Goal: Check status: Check status

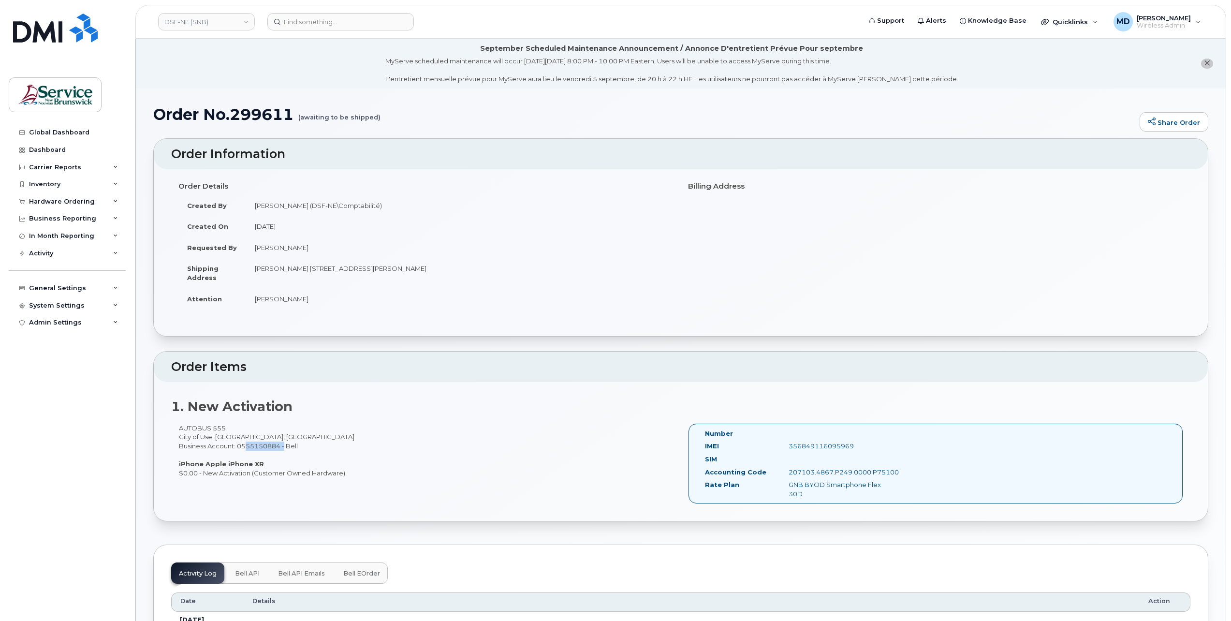
drag, startPoint x: 283, startPoint y: 444, endPoint x: 241, endPoint y: 442, distance: 42.6
click at [241, 442] on div "AUTOBUS 555 City of Use: Bathurst, New Brunswick Business Account: 0555150884 -…" at bounding box center [425, 450] width 509 height 54
copy div "0555150884"
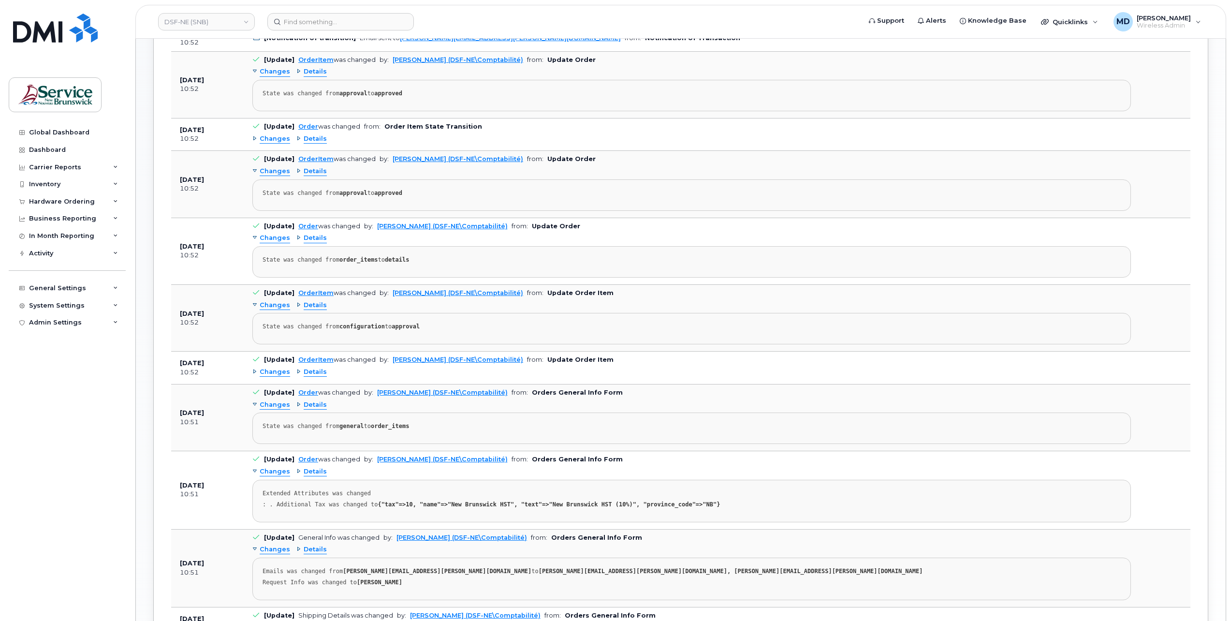
scroll to position [835, 0]
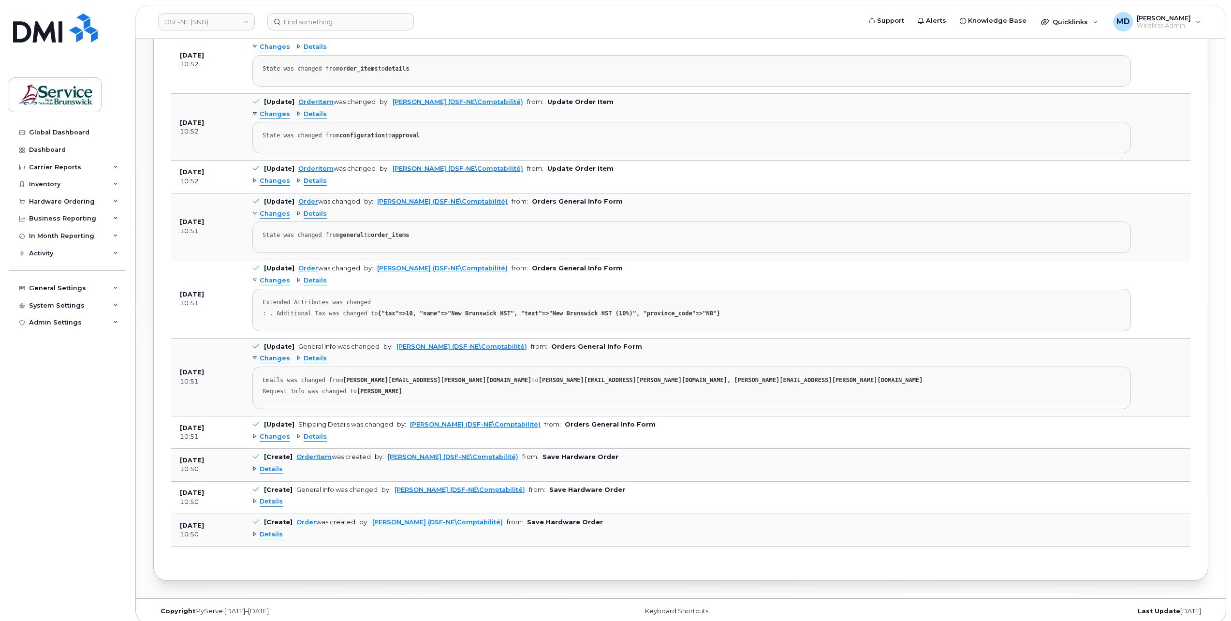
click at [274, 465] on span "Details" at bounding box center [271, 469] width 23 height 9
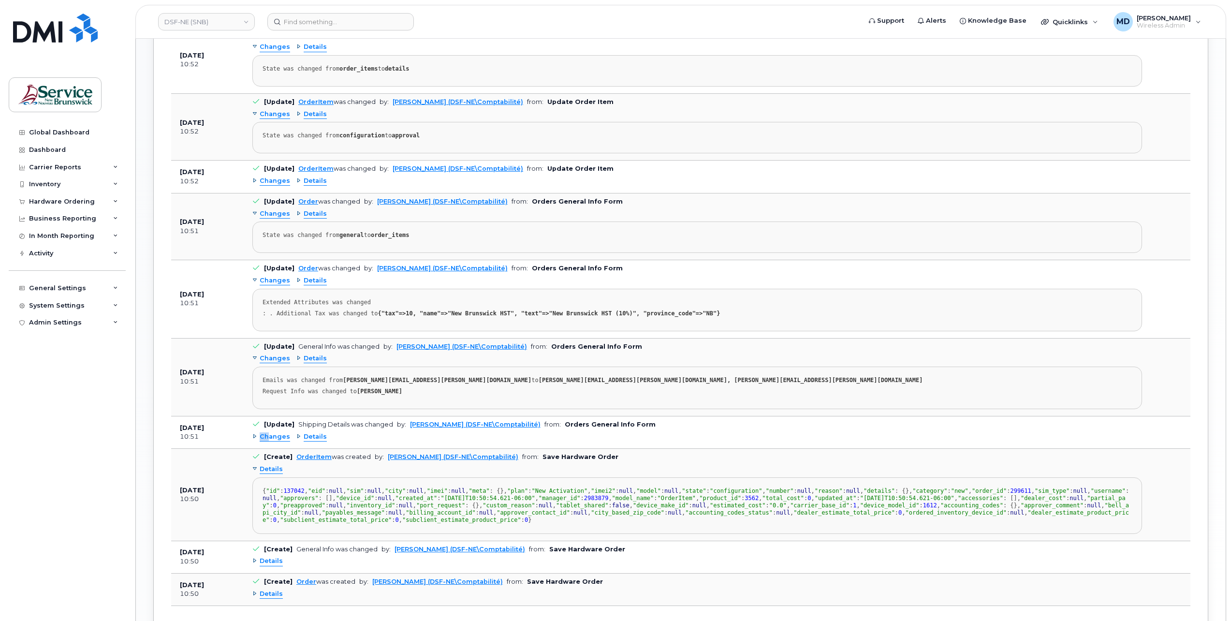
drag, startPoint x: 269, startPoint y: 422, endPoint x: 266, endPoint y: 430, distance: 8.3
click at [266, 430] on div "Changes Details" at bounding box center [696, 436] width 889 height 15
click at [270, 432] on span "Changes" at bounding box center [275, 436] width 30 height 9
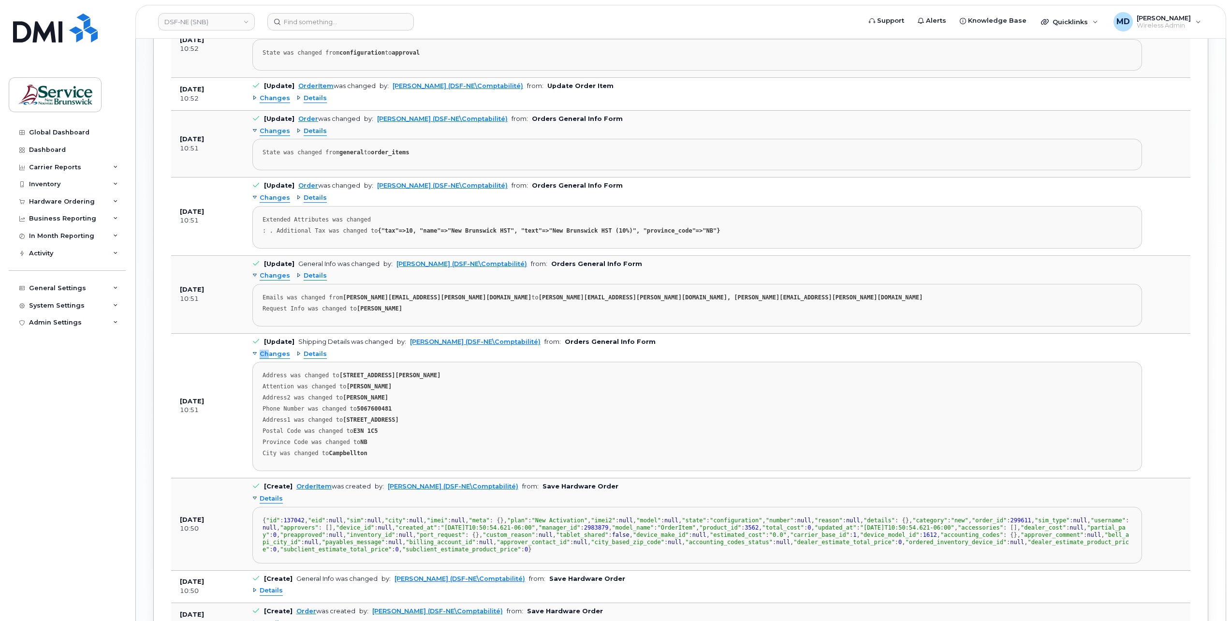
scroll to position [757, 0]
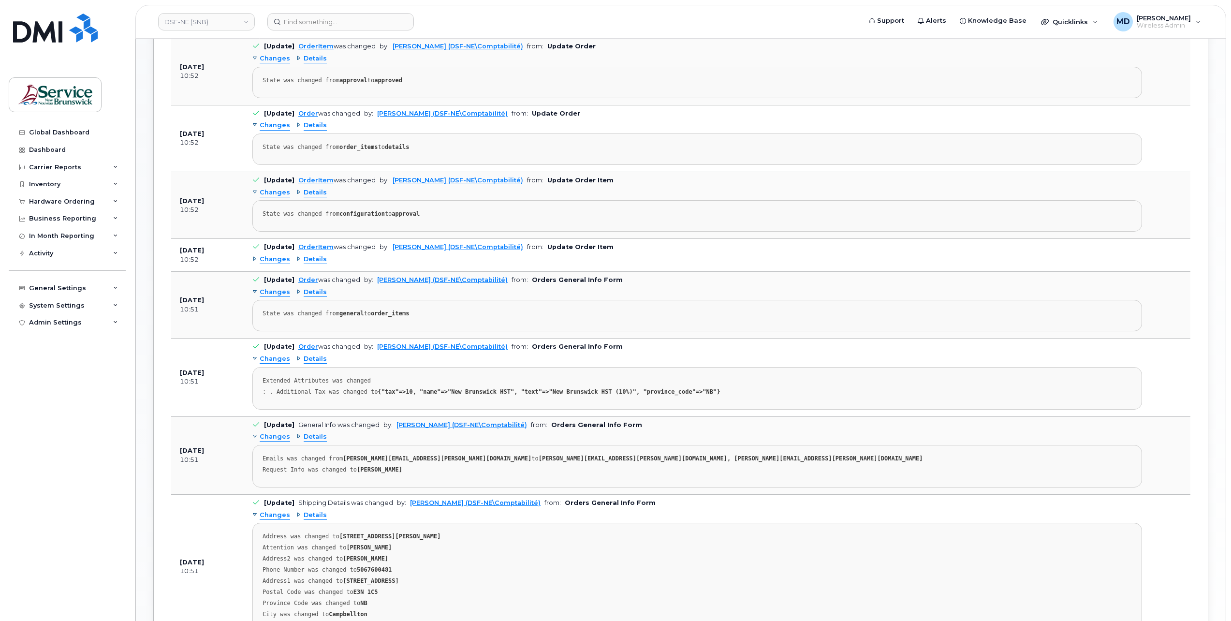
click at [274, 257] on span "Changes" at bounding box center [275, 259] width 30 height 9
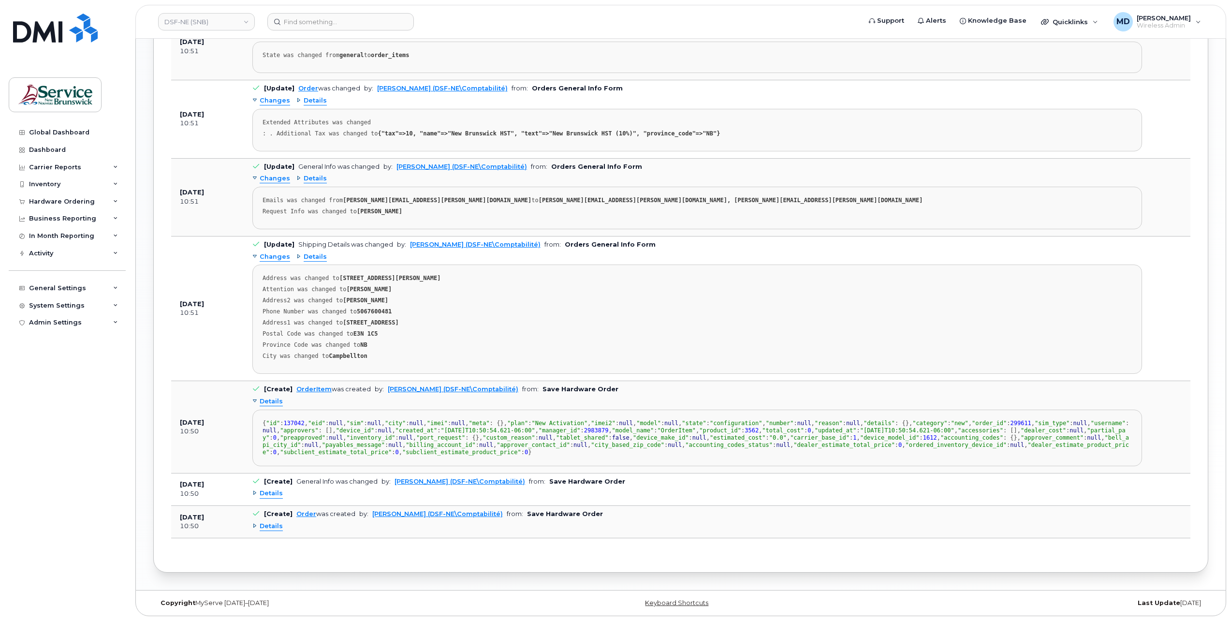
scroll to position [1319, 0]
click at [267, 525] on span "Details" at bounding box center [271, 526] width 23 height 9
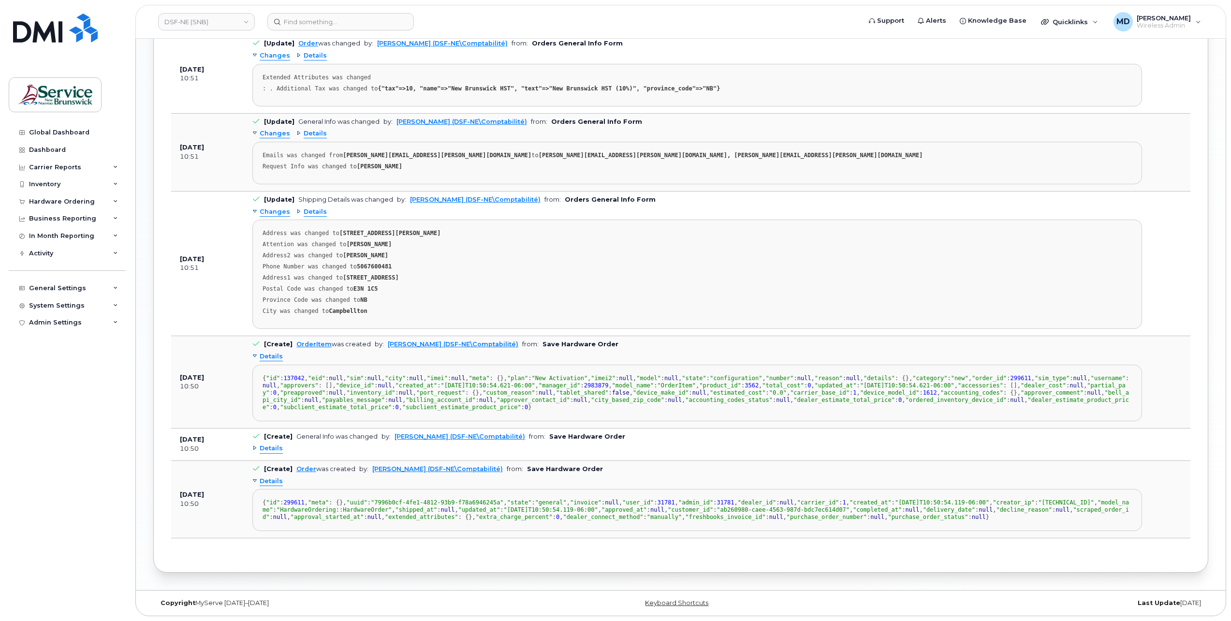
click at [271, 453] on span "Details" at bounding box center [271, 448] width 23 height 9
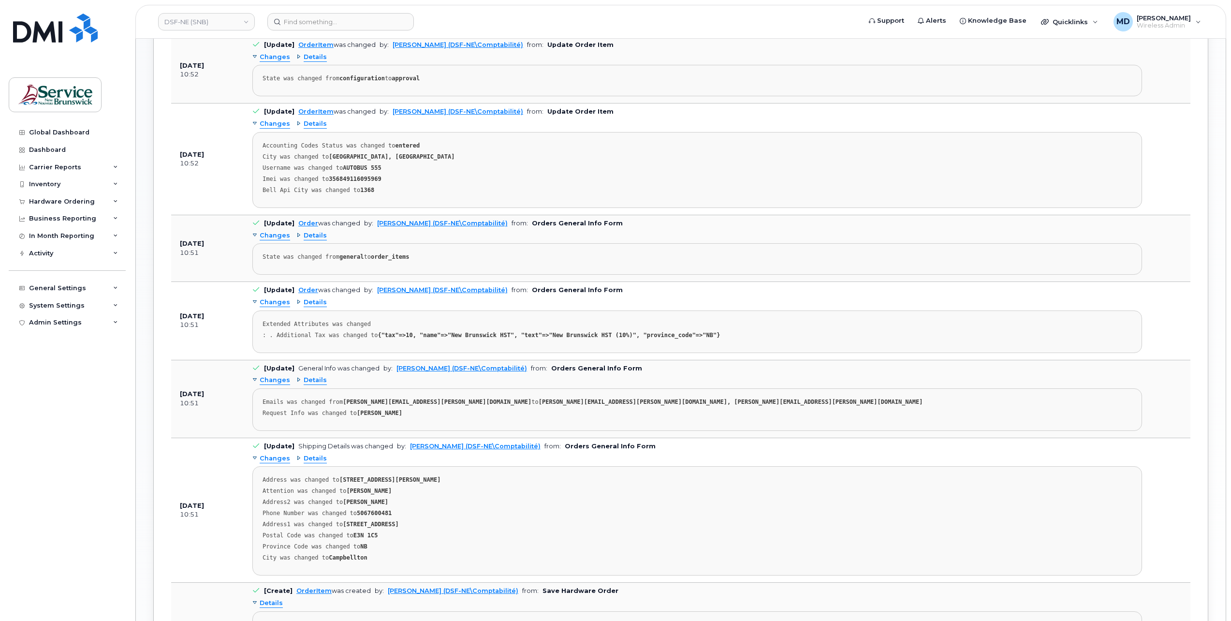
scroll to position [570, 0]
